Goal: Obtain resource: Download file/media

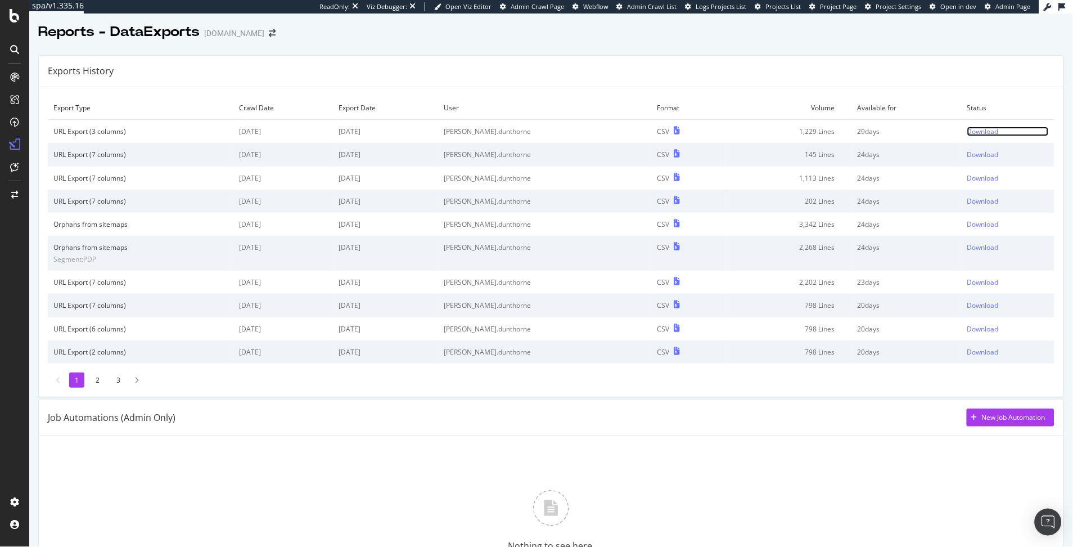
click at [967, 134] on div "Download" at bounding box center [982, 132] width 31 height 10
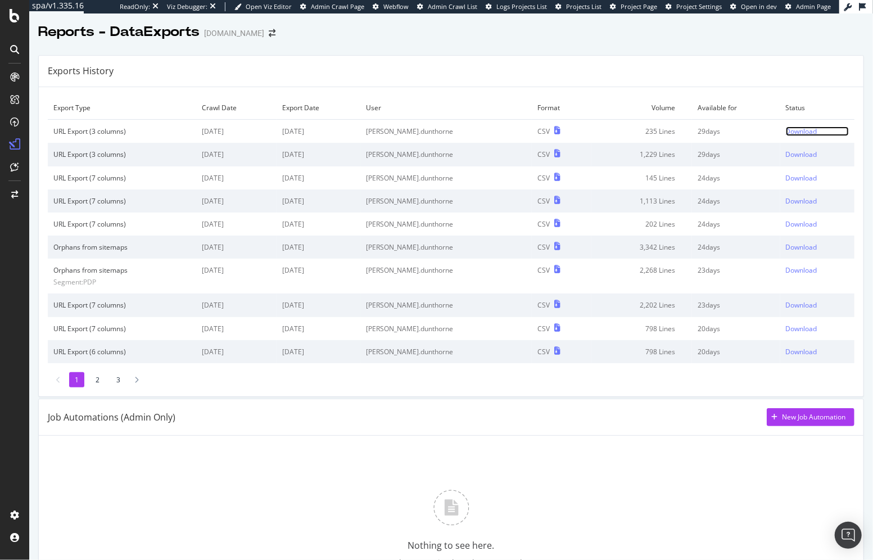
click at [786, 134] on div "Download" at bounding box center [801, 132] width 31 height 10
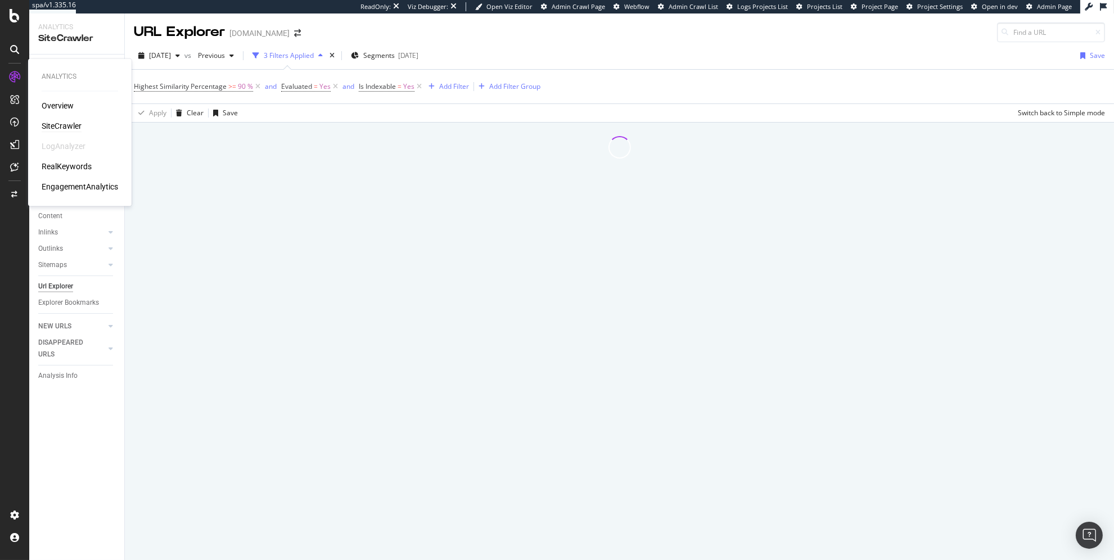
click at [53, 121] on div "SiteCrawler" at bounding box center [62, 126] width 40 height 11
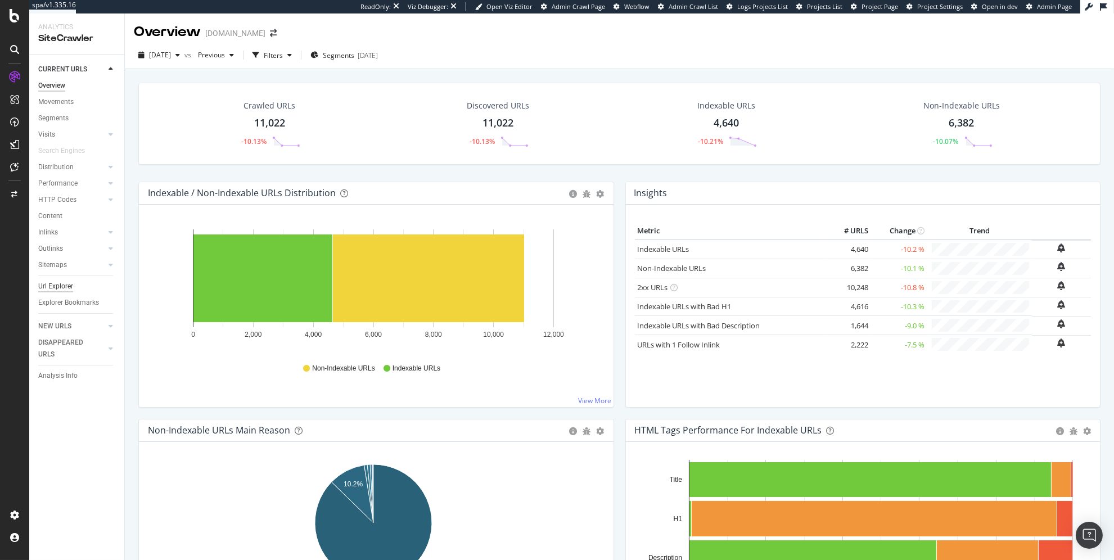
click at [49, 285] on div "Url Explorer" at bounding box center [55, 287] width 35 height 12
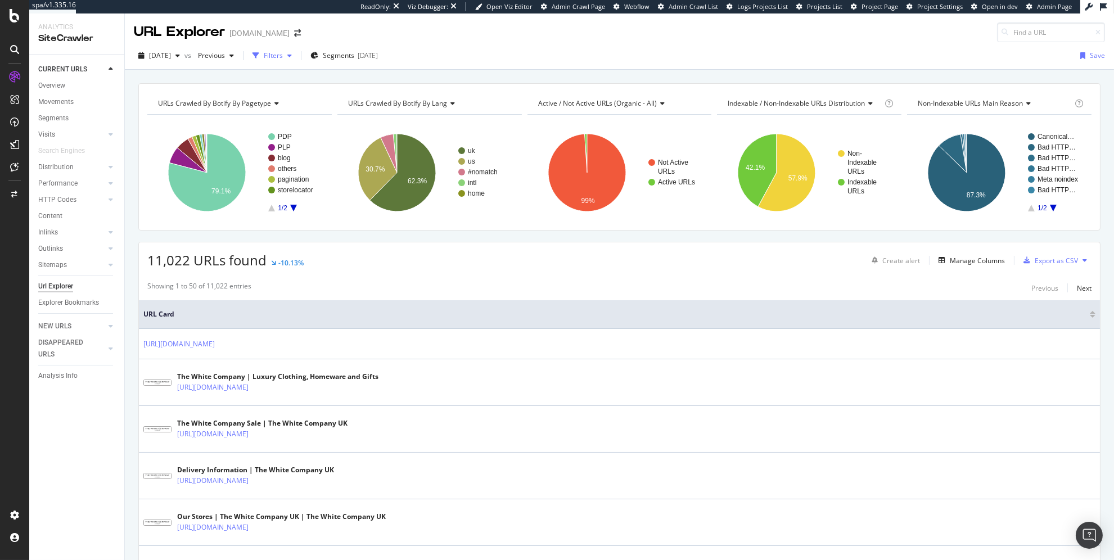
click at [296, 61] on div "Filters" at bounding box center [272, 55] width 48 height 17
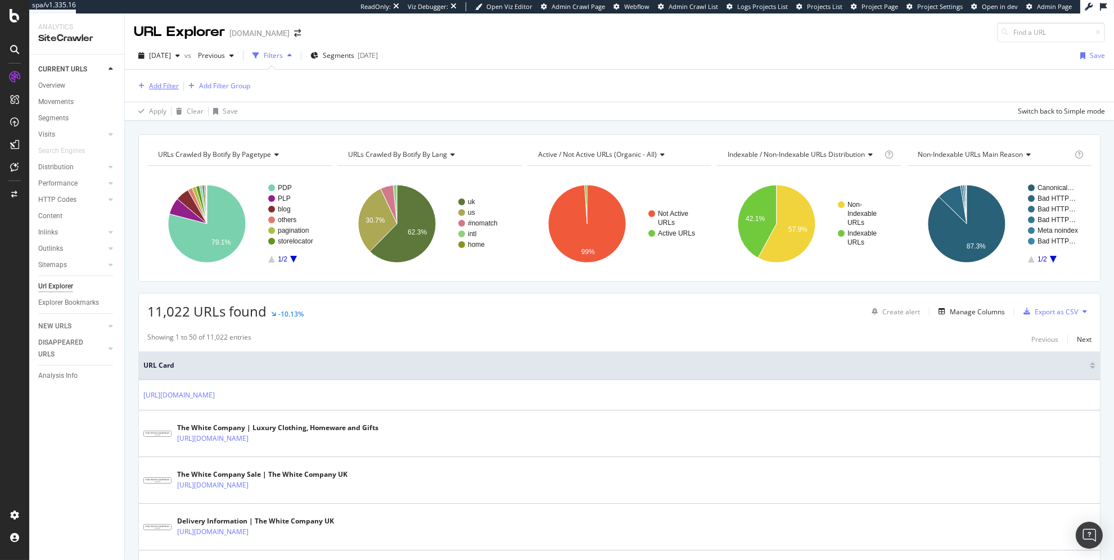
click at [161, 87] on div "Add Filter" at bounding box center [164, 86] width 30 height 10
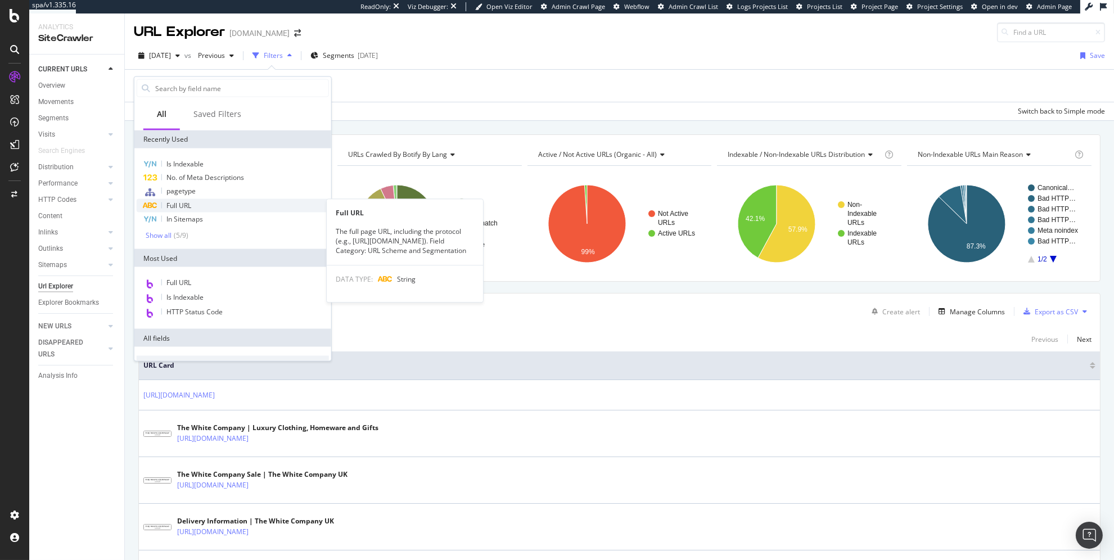
click at [193, 205] on div "Full URL" at bounding box center [233, 205] width 192 height 13
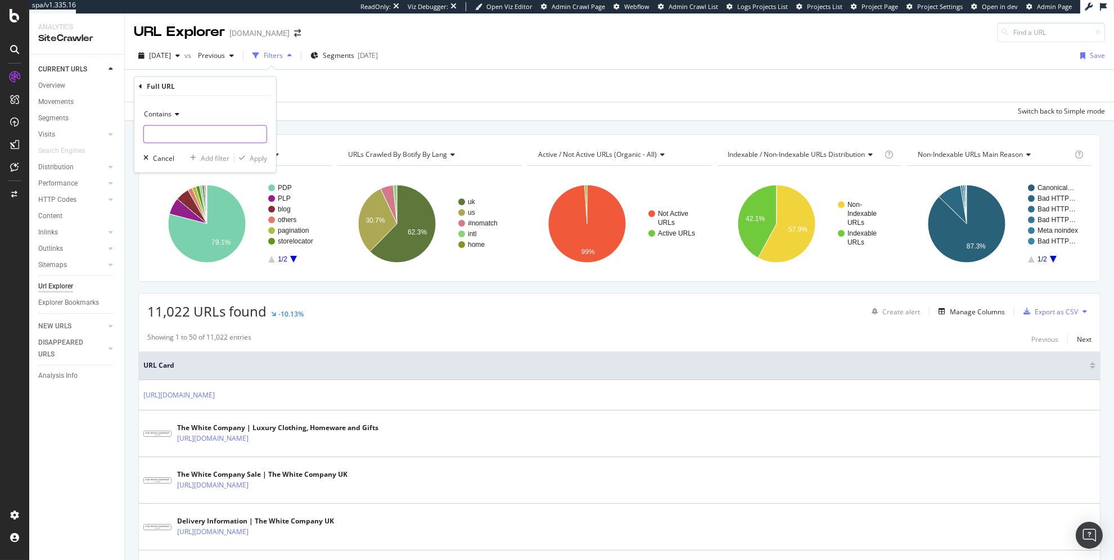
click at [191, 133] on input "text" at bounding box center [205, 134] width 123 height 18
paste input "autoplayLiveShopping=iWLhTxbtODBR8IOreTVE&shareLiveShopping=6c113095-465d-40d3-…"
type input "autoplayLiveShopping=iWLhTxbtODBR8IOreTVE&shareLiveShopping=6c113095-465d-40d3-…"
type input "autoplay"
click at [257, 160] on div "Apply" at bounding box center [258, 158] width 17 height 10
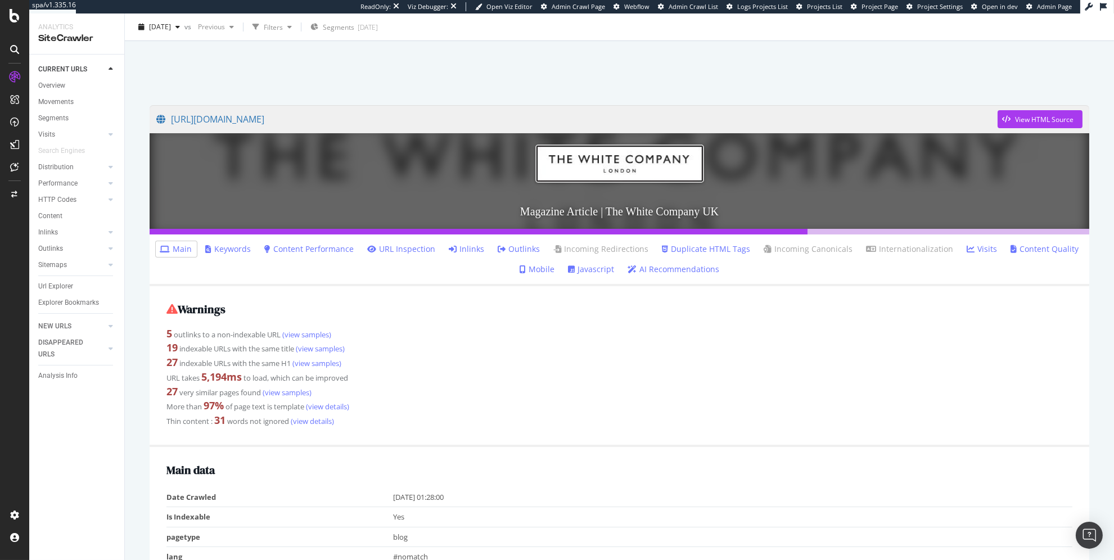
scroll to position [22, 0]
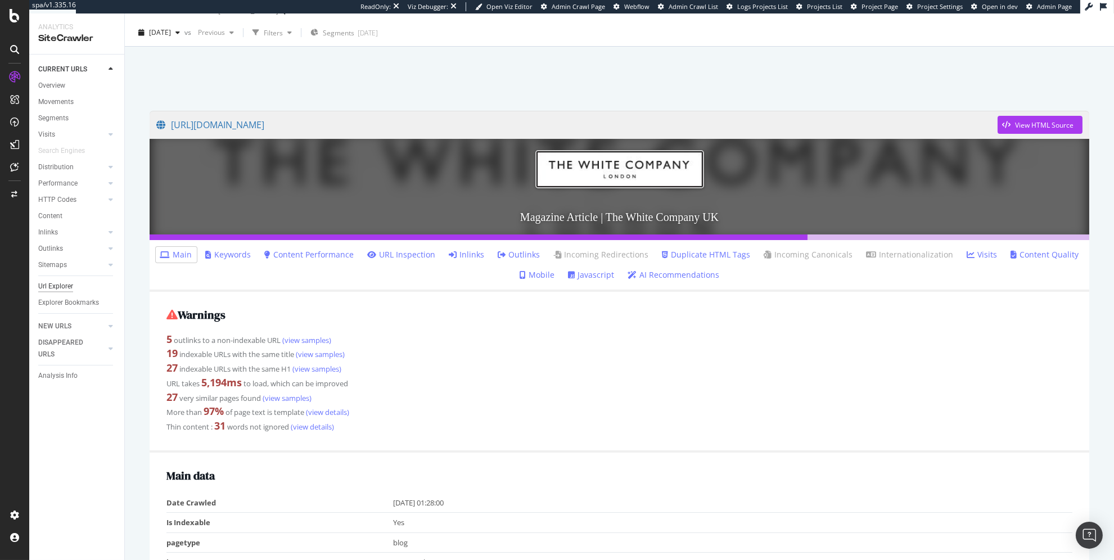
click at [57, 287] on div "Url Explorer" at bounding box center [55, 287] width 35 height 12
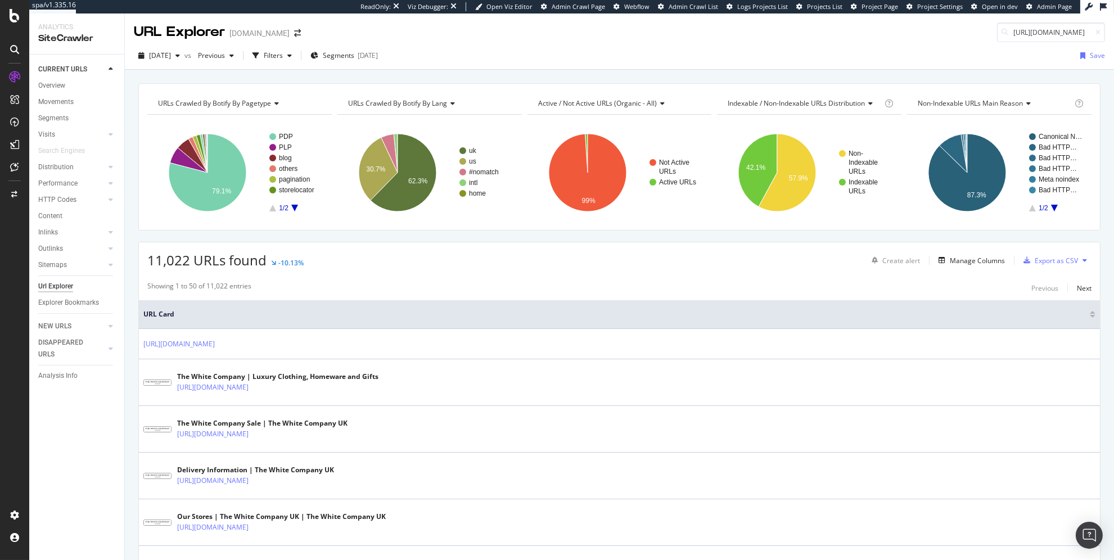
scroll to position [0, 154]
type input "[URL][DOMAIN_NAME]"
click at [1010, 52] on div "[URL][DOMAIN_NAME]" at bounding box center [983, 47] width 216 height 10
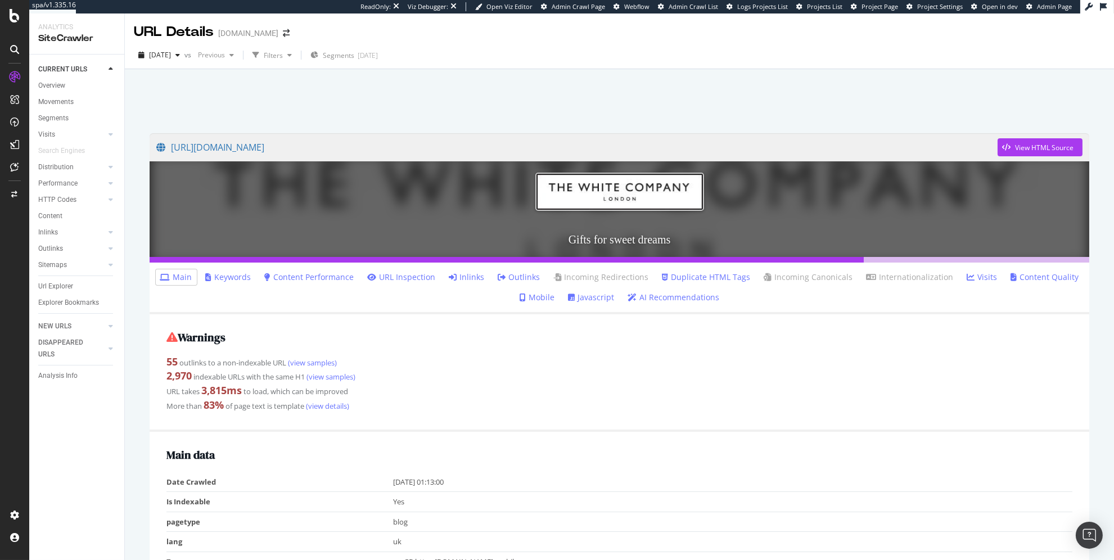
click at [427, 274] on link "URL Inspection" at bounding box center [402, 277] width 68 height 11
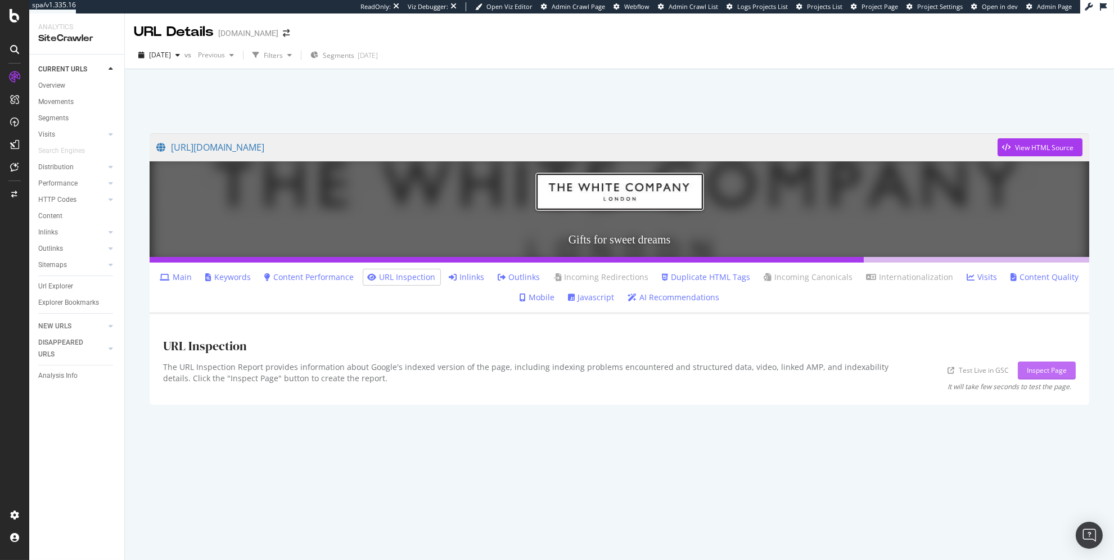
click at [1034, 368] on div "Inspect Page" at bounding box center [1047, 371] width 40 height 10
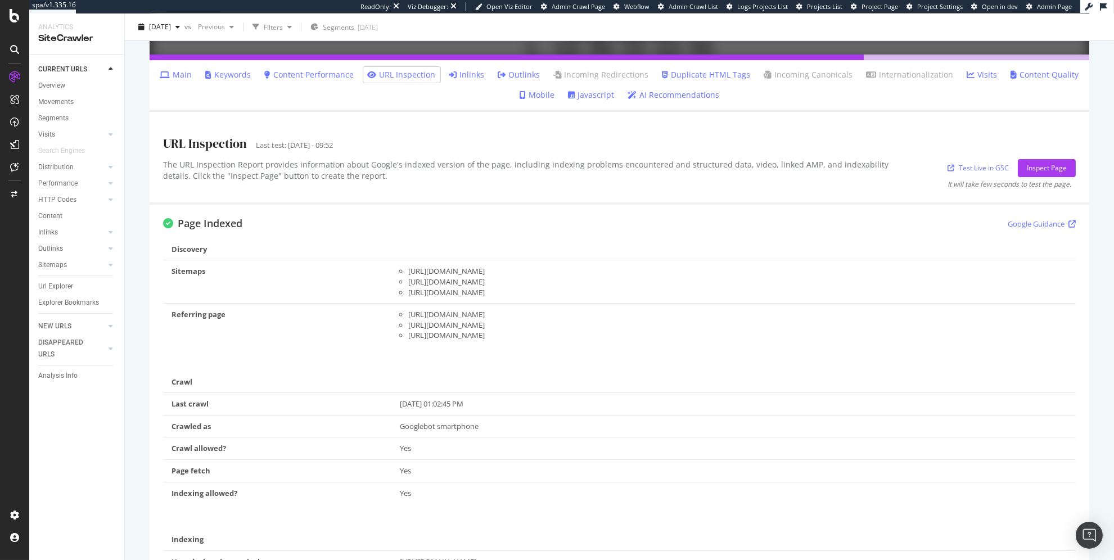
scroll to position [154, 0]
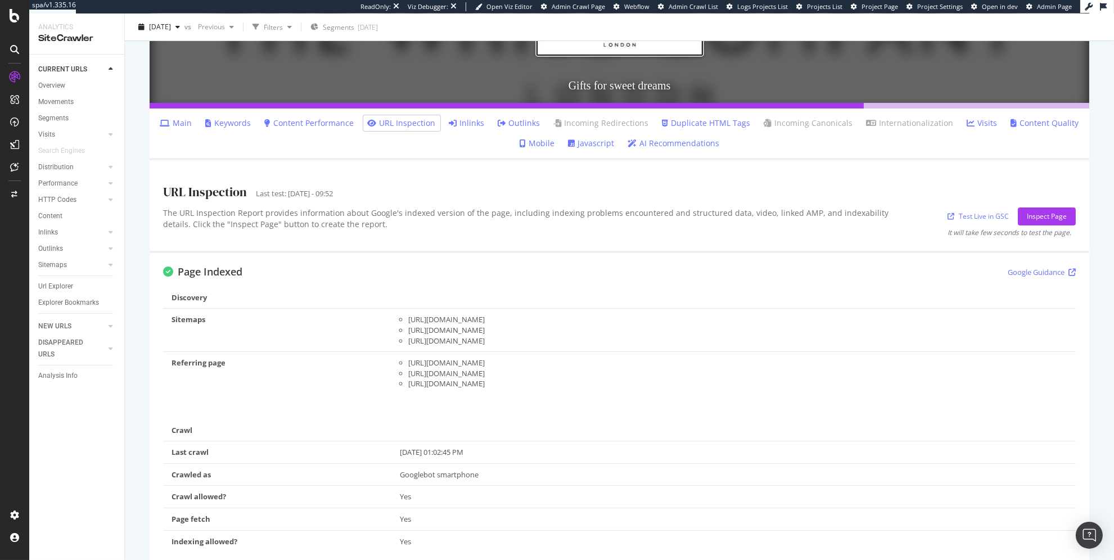
drag, startPoint x: 627, startPoint y: 332, endPoint x: 404, endPoint y: 324, distance: 222.3
click at [404, 324] on ul "[URL][DOMAIN_NAME] [URL][DOMAIN_NAME] [URL][DOMAIN_NAME]" at bounding box center [734, 329] width 668 height 31
copy div "[URL][DOMAIN_NAME]"
click at [56, 277] on div "Overview Movements Segments Visits Analysis Orphan URLs Search Engines Distribu…" at bounding box center [81, 198] width 86 height 241
click at [57, 282] on div "Url Explorer" at bounding box center [55, 287] width 35 height 12
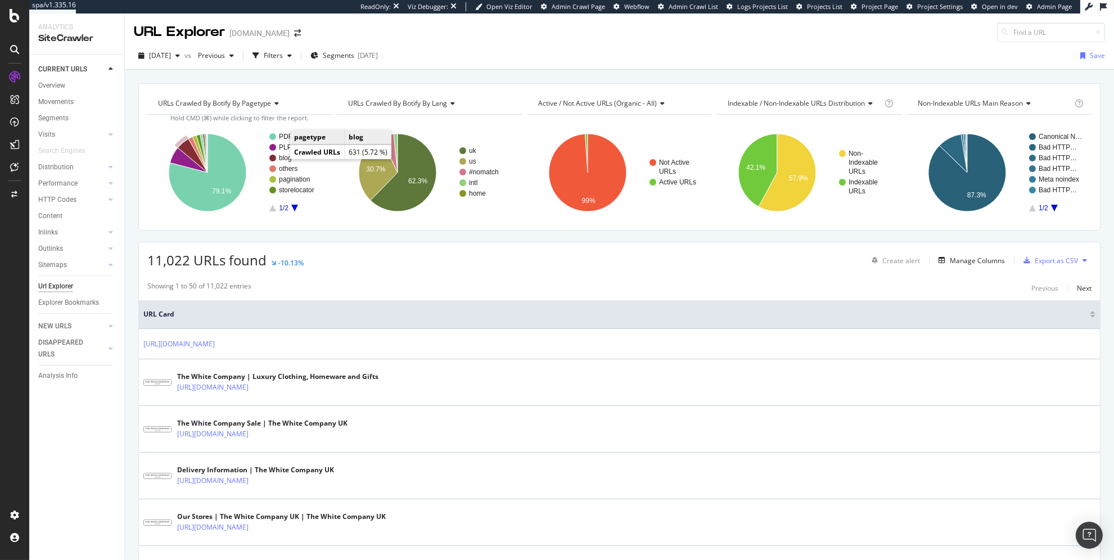
click at [279, 160] on text "blog" at bounding box center [285, 158] width 13 height 8
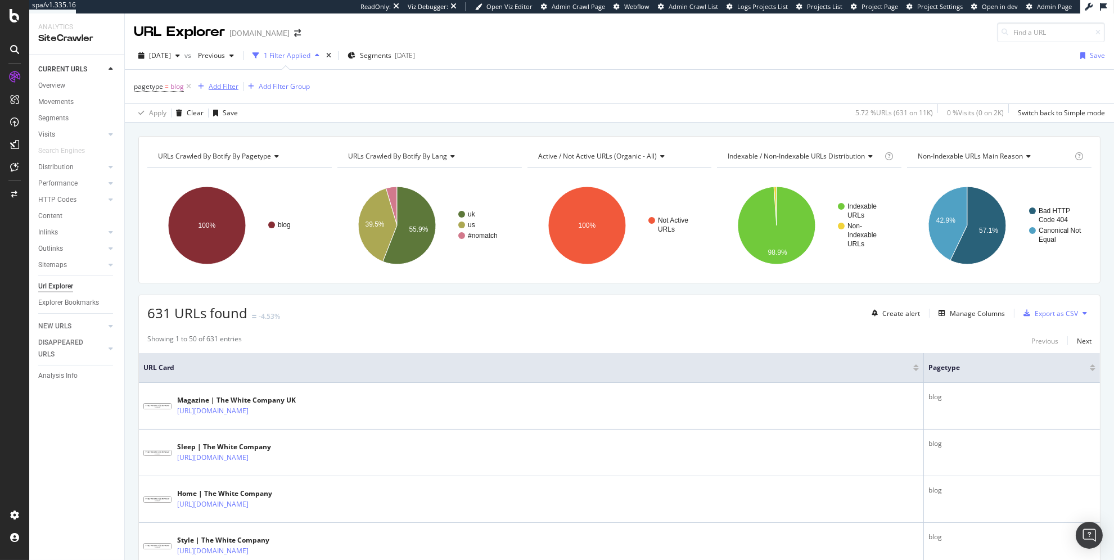
click at [236, 87] on div "Add Filter" at bounding box center [224, 87] width 30 height 10
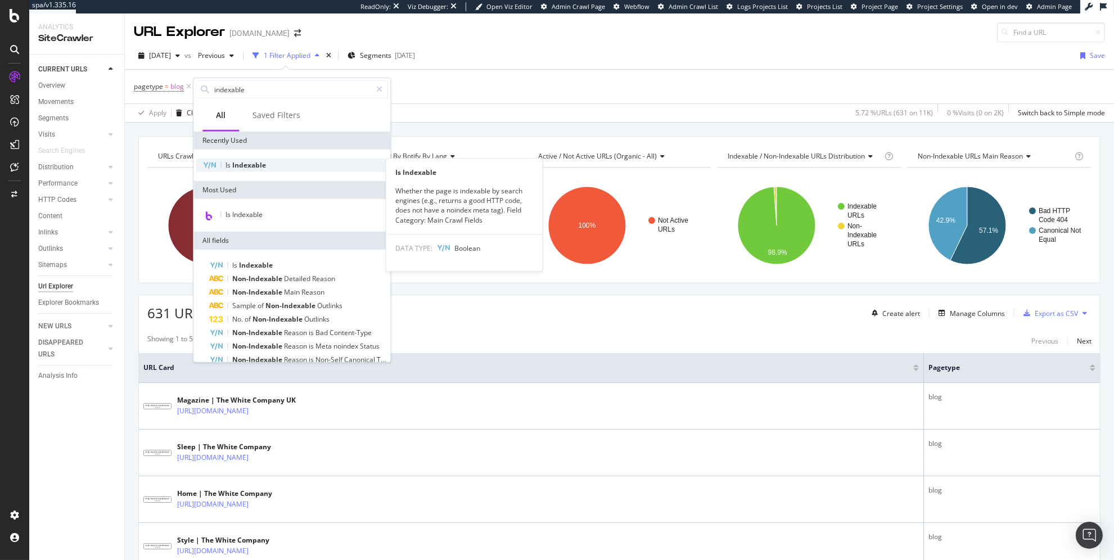
type input "indexable"
click at [252, 163] on span "Indexable" at bounding box center [249, 165] width 34 height 10
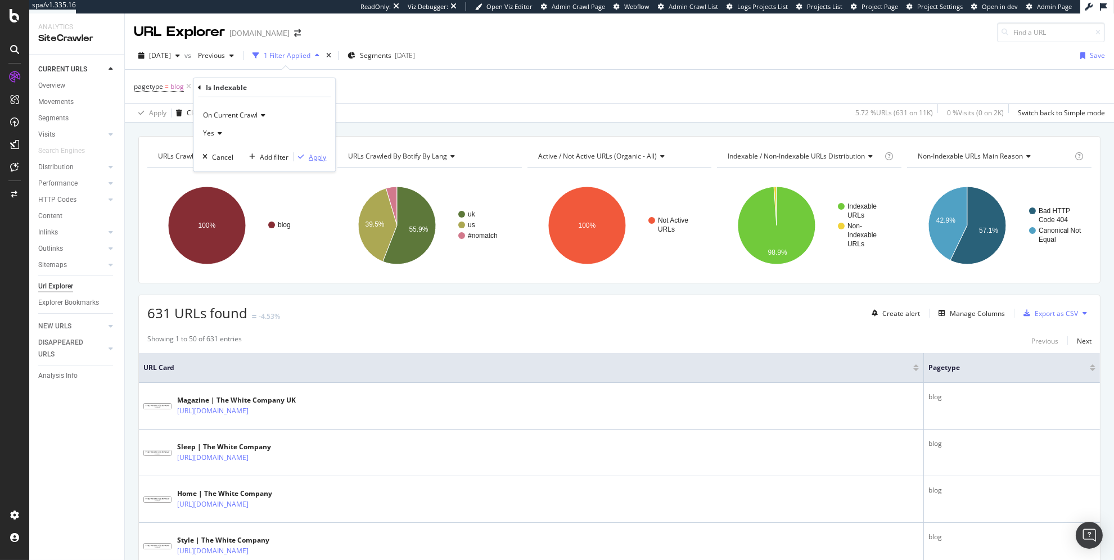
click at [321, 157] on div "Apply" at bounding box center [317, 157] width 17 height 10
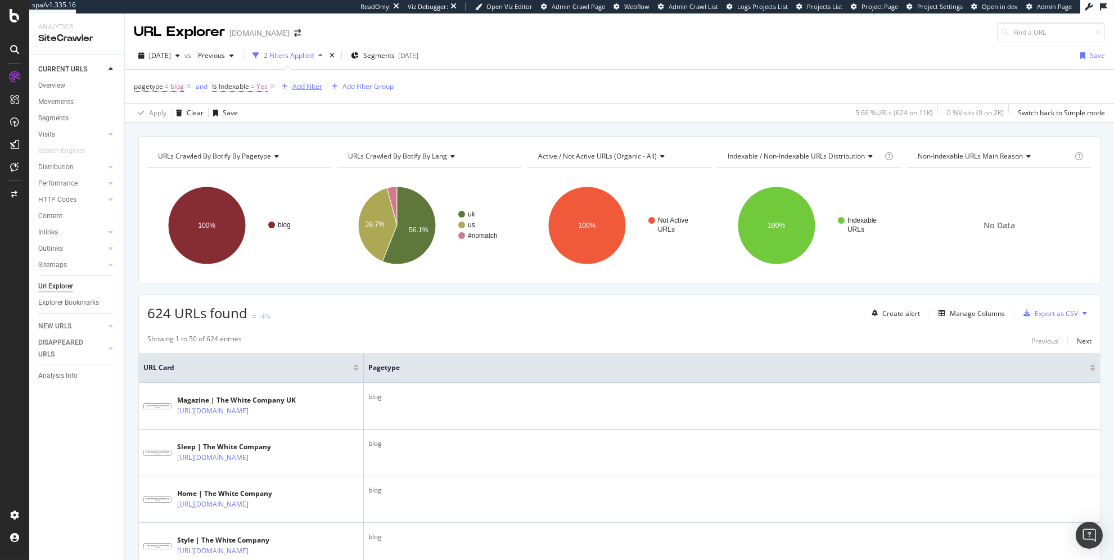
click at [289, 88] on div "button" at bounding box center [284, 86] width 15 height 7
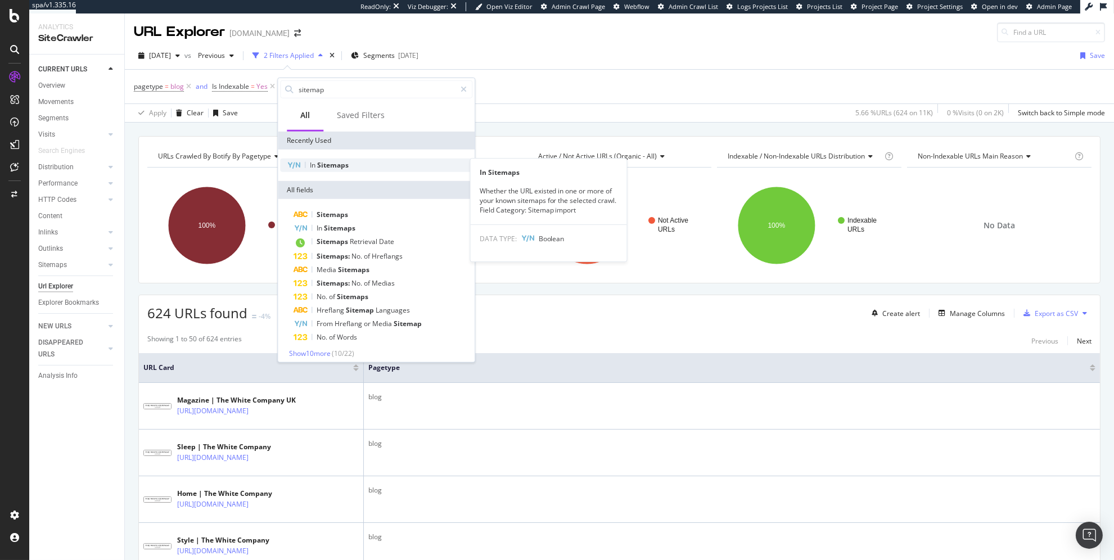
type input "sitemap"
click at [365, 162] on div "In Sitemaps" at bounding box center [376, 165] width 192 height 13
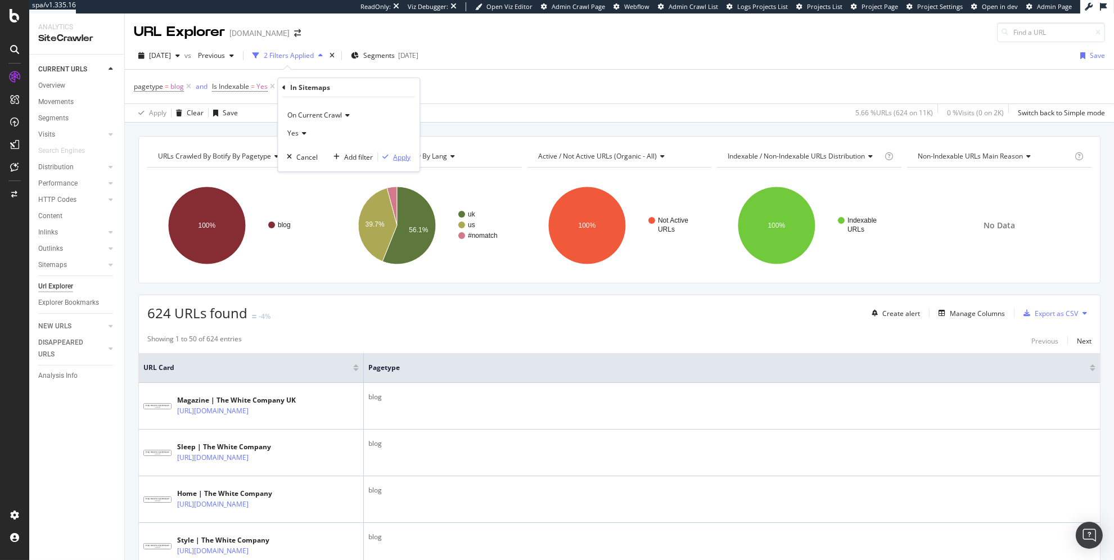
click at [398, 157] on div "Apply" at bounding box center [401, 157] width 17 height 10
click at [322, 83] on span "In Sitemaps" at bounding box center [314, 87] width 37 height 10
click at [312, 132] on span "Yes" at bounding box center [312, 132] width 11 height 10
click at [325, 168] on div "No" at bounding box center [369, 169] width 120 height 15
click at [416, 154] on div "Apply" at bounding box center [420, 155] width 17 height 10
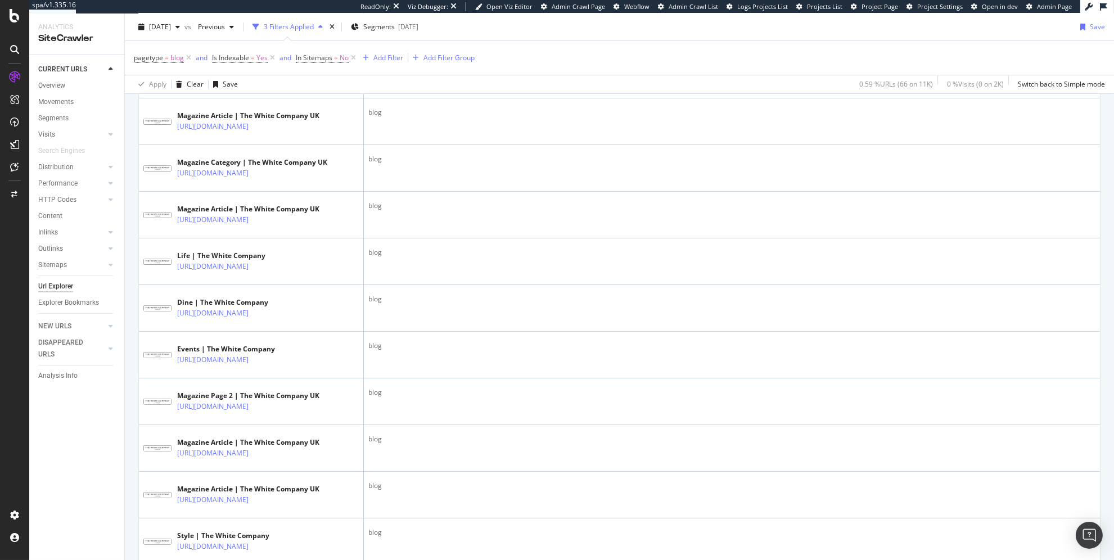
scroll to position [1863, 0]
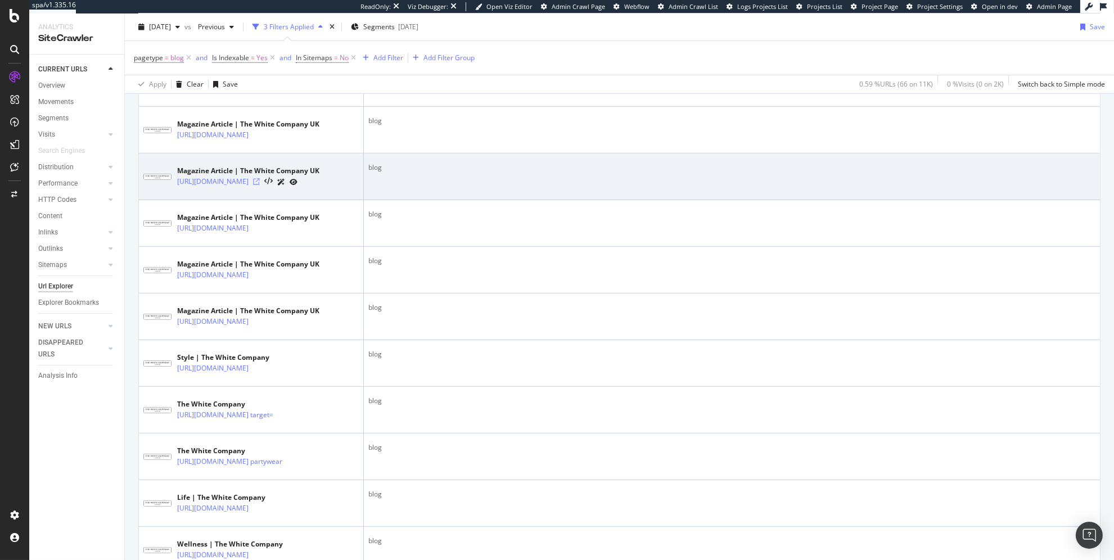
click at [260, 185] on icon at bounding box center [256, 181] width 7 height 7
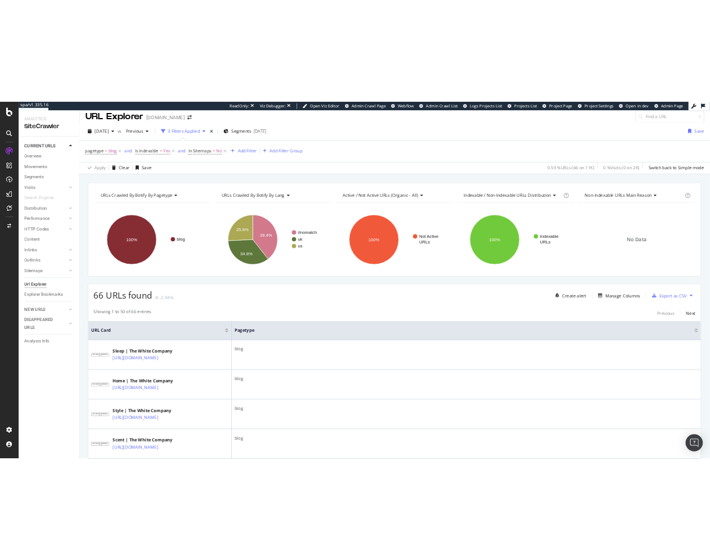
scroll to position [0, 0]
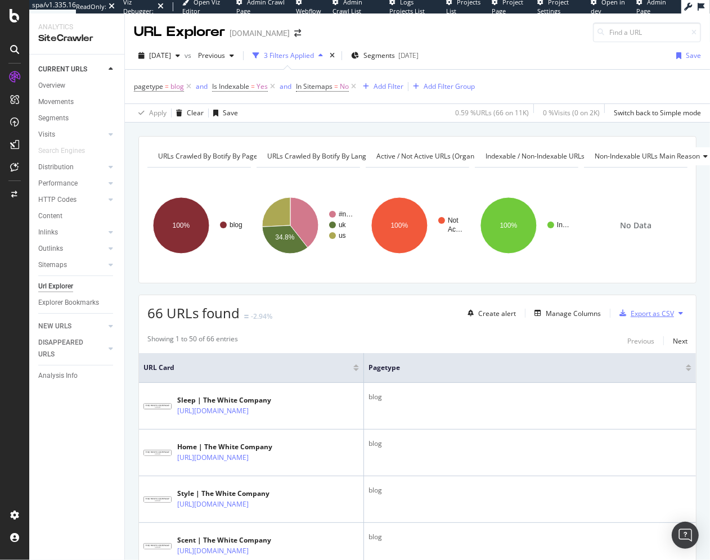
click at [648, 312] on div "Export as CSV" at bounding box center [652, 314] width 43 height 10
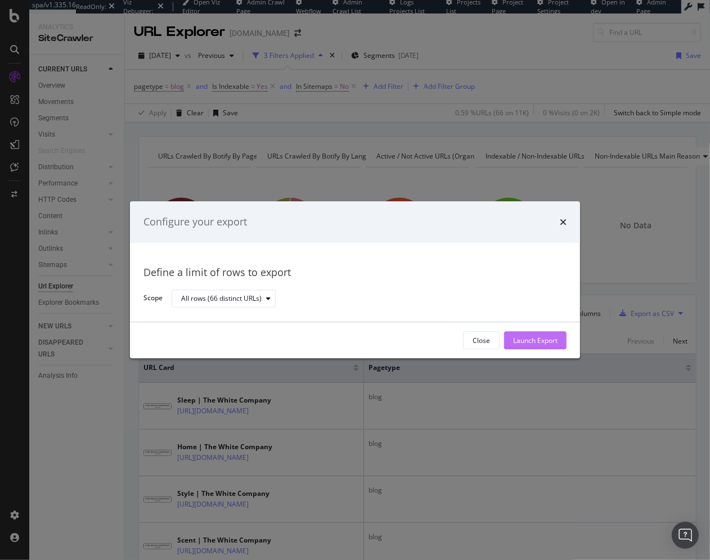
click at [548, 339] on div "Launch Export" at bounding box center [535, 341] width 44 height 10
